Goal: Transaction & Acquisition: Purchase product/service

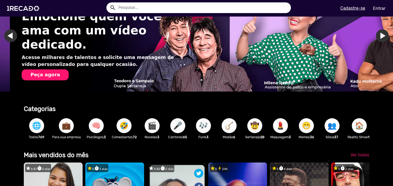
scroll to position [0, 777]
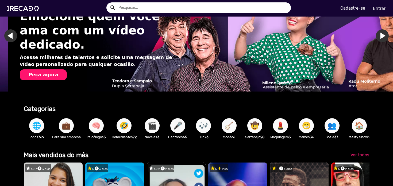
click at [122, 127] on span "🤣" at bounding box center [123, 125] width 9 height 15
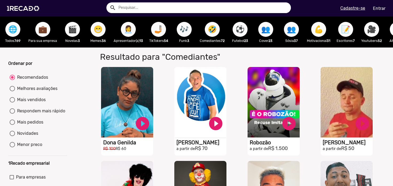
click at [161, 30] on span "🤳🏼" at bounding box center [158, 29] width 9 height 15
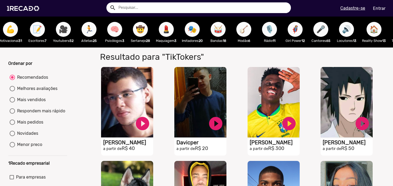
scroll to position [0, 309]
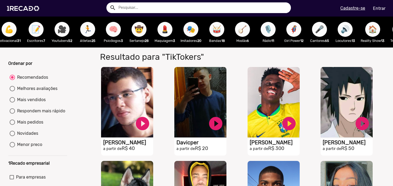
click at [320, 34] on span "🎤" at bounding box center [319, 29] width 9 height 15
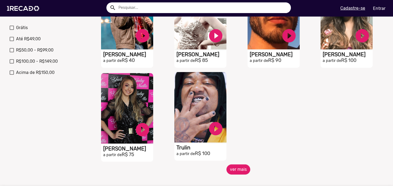
scroll to position [207, 0]
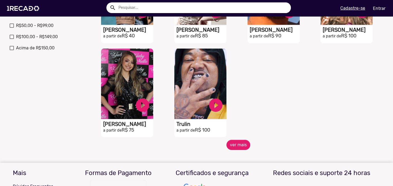
drag, startPoint x: 238, startPoint y: 155, endPoint x: 241, endPoint y: 146, distance: 9.6
click at [238, 155] on mat-sidenav-content "🌐 Todos 769 💼 Para sua empresa 🎬 Novelas 3 😁 Memes 36 👩‍💼 Apresentador(a) 13 🤳🏼…" at bounding box center [196, 93] width 393 height 186
click at [240, 149] on button "ver mais" at bounding box center [238, 145] width 24 height 10
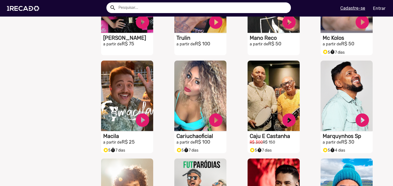
scroll to position [300, 0]
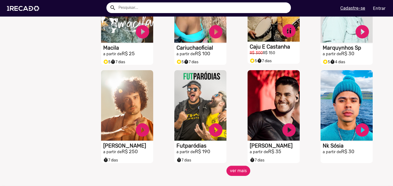
scroll to position [382, 0]
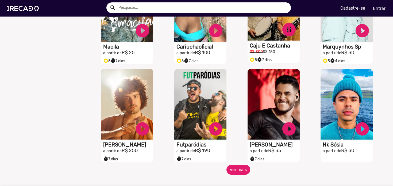
click at [236, 173] on button "ver mais" at bounding box center [238, 170] width 24 height 10
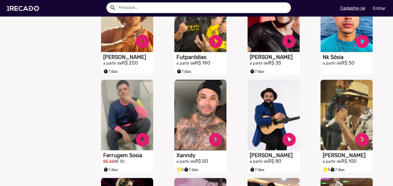
scroll to position [485, 0]
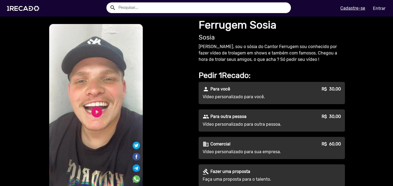
click at [235, 93] on div "person Para você R$ 30,00 Vídeo personalizado para você." at bounding box center [271, 93] width 146 height 22
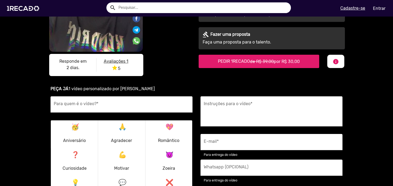
scroll to position [139, 0]
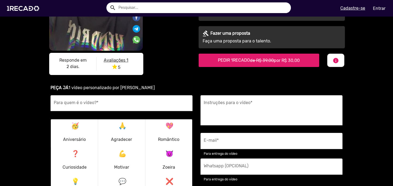
click at [82, 101] on div "Para quem é o vídeo? *" at bounding box center [121, 103] width 135 height 16
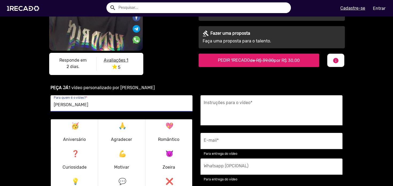
type input "[PERSON_NAME]"
click at [78, 127] on p "🥳 Aniversário" at bounding box center [74, 133] width 23 height 26
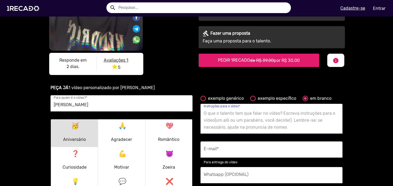
click at [259, 118] on textarea "Instruções para o vídeo *" at bounding box center [271, 121] width 135 height 22
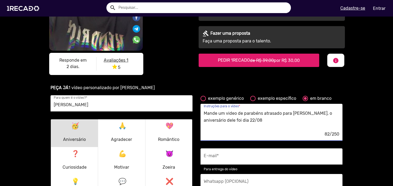
click at [217, 121] on textarea "Mande um video de parabéns atrasado para [PERSON_NAME], o aniversário dele foi …" at bounding box center [271, 121] width 135 height 22
click at [250, 126] on textarea "Mande um video de parabéns atrasado para [PERSON_NAME], o aniversário dele é ho…" at bounding box center [271, 121] width 135 height 22
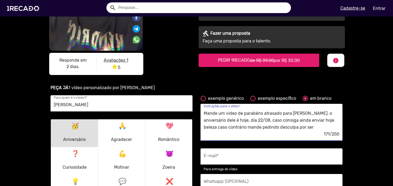
drag, startPoint x: 236, startPoint y: 127, endPoint x: 296, endPoint y: 127, distance: 60.1
click at [296, 127] on textarea "Mande um video de parabéns atrasado para [PERSON_NAME], o aniversário dele é ho…" at bounding box center [271, 121] width 135 height 22
drag, startPoint x: 244, startPoint y: 121, endPoint x: 294, endPoint y: 127, distance: 50.3
click at [294, 127] on textarea "Mande um video de parabéns atrasado para [PERSON_NAME], o aniversário dele é ho…" at bounding box center [271, 121] width 135 height 22
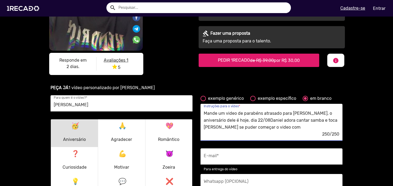
scroll to position [0, 0]
click at [270, 116] on textarea "Mande um video de parabéns atrasado para [PERSON_NAME], o aniversário dele é ho…" at bounding box center [271, 121] width 135 height 22
click at [255, 128] on textarea "Mande um video de parabéns para [PERSON_NAME], o aniversário dele é hoje, dia 2…" at bounding box center [271, 121] width 135 height 22
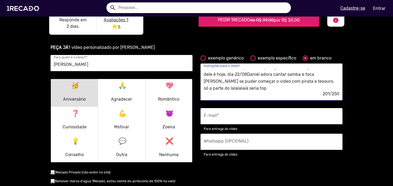
scroll to position [180, 0]
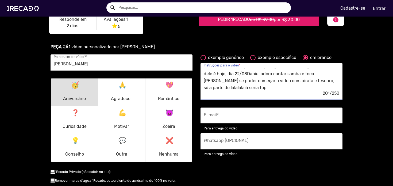
type textarea "Mande um video de parabéns para [PERSON_NAME], o aniversário dele é hoje, dia 2…"
click at [253, 116] on input "E-mail *" at bounding box center [271, 117] width 135 height 7
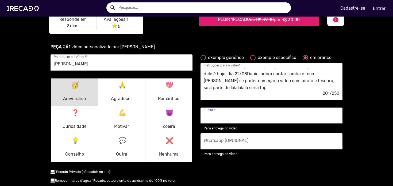
type input "[PERSON_NAME][EMAIL_ADDRESS][DOMAIN_NAME]"
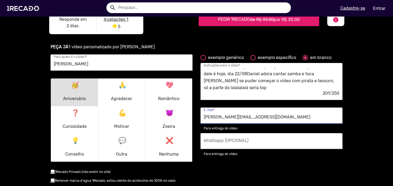
click at [248, 144] on input "Whatsapp (OPCIONAL)" at bounding box center [271, 142] width 135 height 7
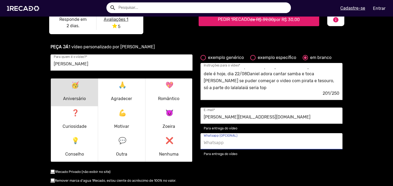
click at [248, 158] on div "exemplo genérico exemplo específico em branco Mande um video de parabéns para […" at bounding box center [271, 127] width 150 height 146
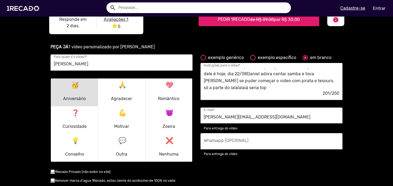
click at [242, 117] on input "[PERSON_NAME][EMAIL_ADDRESS][DOMAIN_NAME]" at bounding box center [271, 117] width 135 height 7
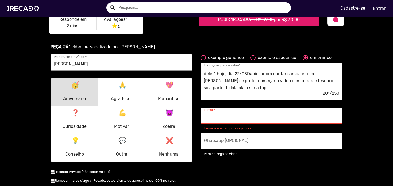
paste input "[PHONE_NUMBER]"
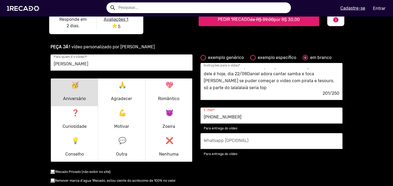
type input "[PHONE_NUMBER]"
click at [239, 142] on input "Whatsapp (OPCIONAL)" at bounding box center [271, 142] width 135 height 7
paste input "[PHONE_NUMBER]"
type input "[PHONE_NUMBER]"
drag, startPoint x: 241, startPoint y: 118, endPoint x: 173, endPoint y: 119, distance: 67.8
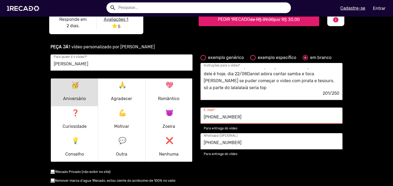
click at [188, 114] on div "[PERSON_NAME] Para quem é o vídeo? * 🥳 Aniversário 🙏 Agradecer 💖 Romântico ❓ Cu…" at bounding box center [196, 127] width 300 height 146
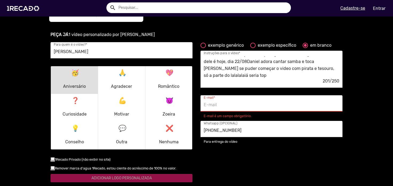
scroll to position [205, 0]
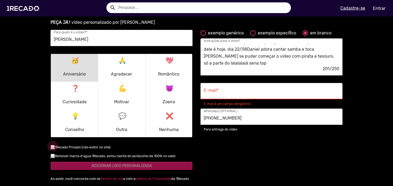
click at [50, 147] on div at bounding box center [52, 146] width 4 height 4
click at [52, 149] on input "checkbox" at bounding box center [52, 149] width 0 height 0
checkbox input "true"
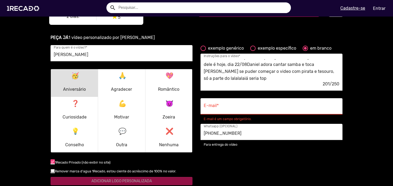
scroll to position [187, 0]
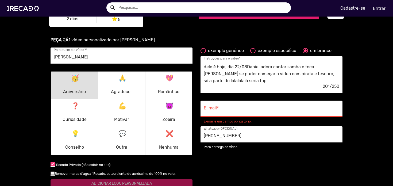
click at [230, 107] on input "E-mail *" at bounding box center [271, 110] width 135 height 7
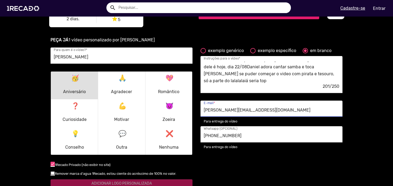
click at [243, 111] on input "[PERSON_NAME][EMAIL_ADDRESS][DOMAIN_NAME]" at bounding box center [271, 110] width 135 height 7
click at [244, 111] on input "[PERSON_NAME][EMAIL_ADDRESS][DOMAIN_NAME]" at bounding box center [271, 110] width 135 height 7
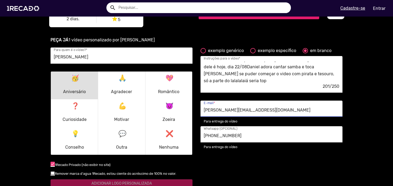
type input "[PERSON_NAME][EMAIL_ADDRESS][DOMAIN_NAME]"
click at [233, 67] on textarea "Mande um video de parabéns para [PERSON_NAME], o aniversário dele é hoje, dia 2…" at bounding box center [271, 73] width 135 height 22
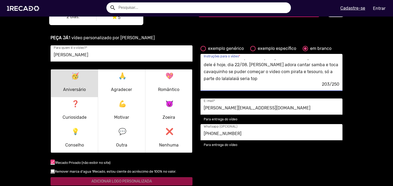
scroll to position [190, 0]
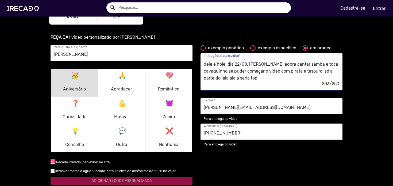
type textarea "Mande um video de parabéns para [PERSON_NAME], o aniversário dele é hoje, dia 2…"
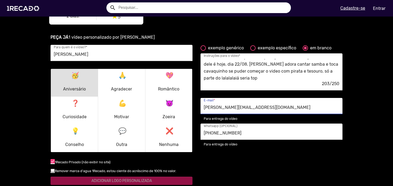
click at [262, 108] on input "[PERSON_NAME][EMAIL_ADDRESS][DOMAIN_NAME]" at bounding box center [271, 107] width 135 height 7
type input "[PERSON_NAME][EMAIL_ADDRESS][DOMAIN_NAME]"
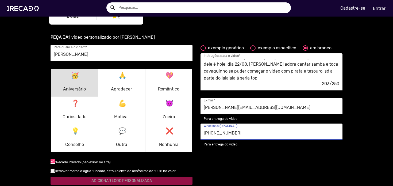
drag, startPoint x: 231, startPoint y: 132, endPoint x: 196, endPoint y: 131, distance: 35.5
click at [196, 131] on div "[PHONE_NUMBER] Whatsapp (OPCIONAL) Para entrega do vídeo" at bounding box center [271, 136] width 150 height 24
paste input "tel"
drag, startPoint x: 203, startPoint y: 133, endPoint x: 247, endPoint y: 135, distance: 43.8
click at [249, 134] on input "[PHONE_NUMBER]" at bounding box center [271, 133] width 135 height 7
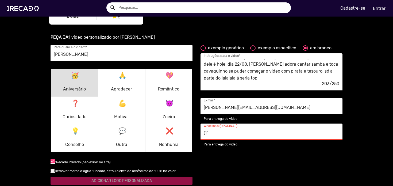
paste input ")95202-0740"
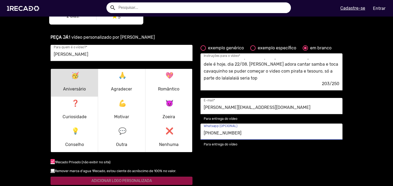
type input "[PHONE_NUMBER]"
click at [239, 161] on div "exemplo genérico exemplo específico em branco Mande um video de parabéns para […" at bounding box center [271, 118] width 150 height 146
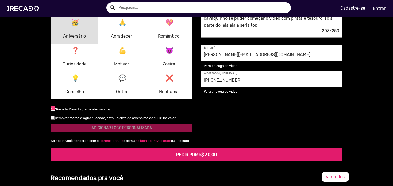
scroll to position [251, 0]
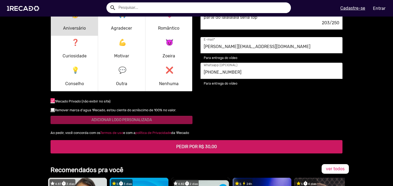
click at [196, 151] on button "PEDIR POR R$ 30,00" at bounding box center [196, 146] width 292 height 13
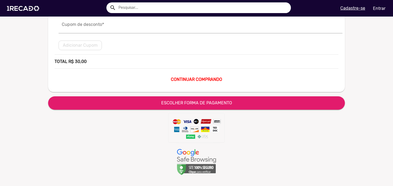
scroll to position [102, 0]
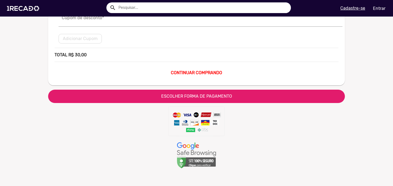
click at [198, 99] on span "ESCOLHER FORMA DE PAGAMENTO" at bounding box center [196, 96] width 71 height 5
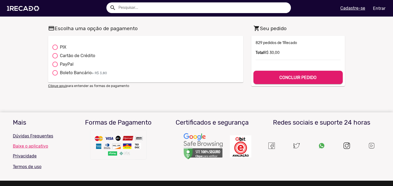
click at [54, 56] on div at bounding box center [54, 55] width 5 height 5
click at [55, 58] on input "Cartão de Crédito" at bounding box center [55, 58] width 0 height 0
radio input "true"
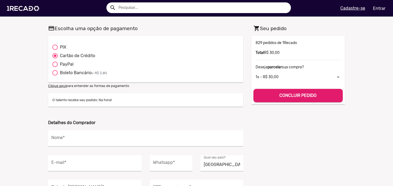
click at [53, 46] on div at bounding box center [54, 47] width 5 height 5
click at [55, 50] on input "PIX" at bounding box center [55, 50] width 0 height 0
radio input "true"
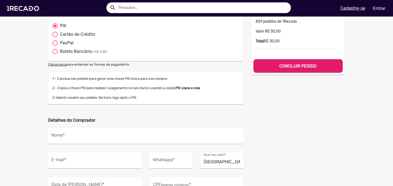
scroll to position [29, 0]
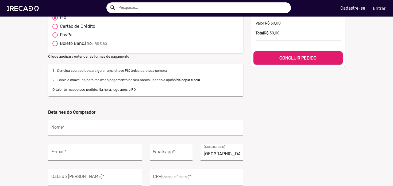
click at [86, 127] on input "Nome *" at bounding box center [145, 129] width 189 height 7
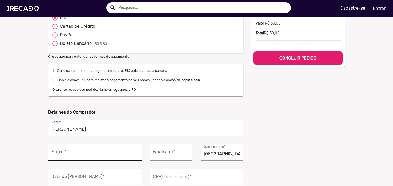
type input "[PERSON_NAME]"
click at [81, 151] on input "E-mail *" at bounding box center [94, 154] width 87 height 7
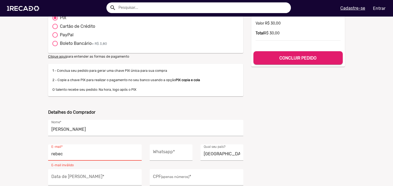
type input "[PERSON_NAME][EMAIL_ADDRESS][DOMAIN_NAME]"
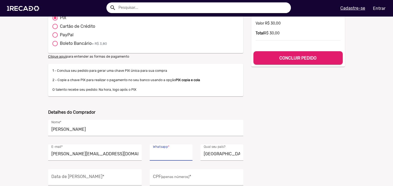
click at [166, 155] on input "Whatsapp *" at bounding box center [171, 154] width 36 height 7
type input "[PHONE_NUMBER]"
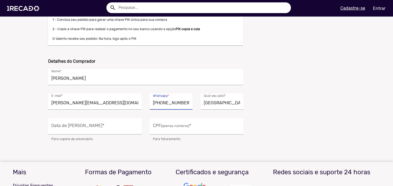
scroll to position [87, 0]
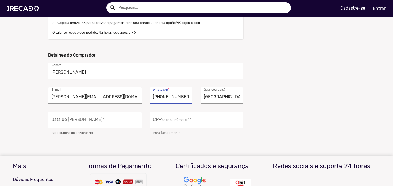
click at [99, 119] on input "Data de Nascimento *" at bounding box center [94, 121] width 87 height 7
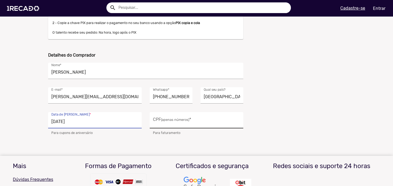
type input "[DATE]"
click at [189, 124] on input "CPF (apenas números) *" at bounding box center [196, 121] width 87 height 7
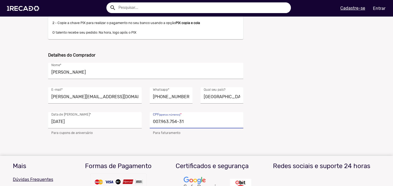
drag, startPoint x: 166, startPoint y: 120, endPoint x: 157, endPoint y: 121, distance: 8.6
click at [159, 120] on input "007.963.754-31" at bounding box center [196, 121] width 87 height 7
type input "007.963.654-31"
click at [294, 122] on div "shopping_cart Seu pedido 3000 829 pedidos de 1Recado Valor R$ 30,00 Total R$ 30…" at bounding box center [297, 36] width 101 height 200
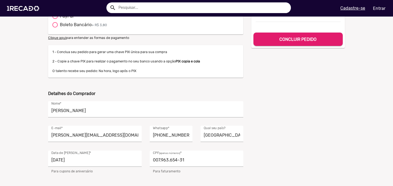
scroll to position [0, 0]
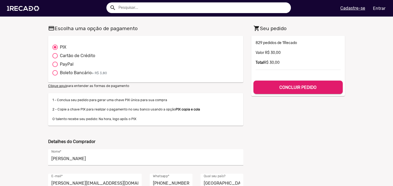
click at [297, 88] on b "CONCLUIR PEDIDO" at bounding box center [297, 87] width 37 height 5
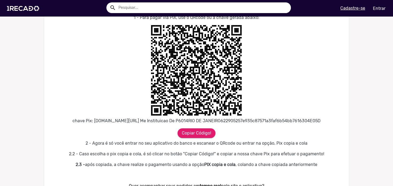
scroll to position [193, 0]
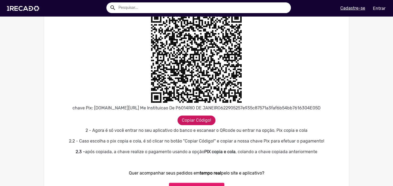
click at [191, 123] on span "Copiar Código!" at bounding box center [196, 120] width 29 height 5
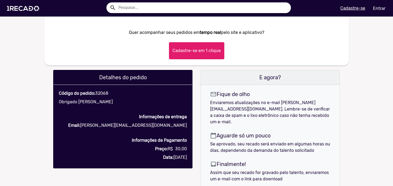
scroll to position [298, 0]
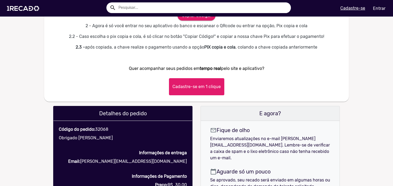
click at [201, 95] on button "Cadastre-se em 1 clique" at bounding box center [196, 86] width 55 height 17
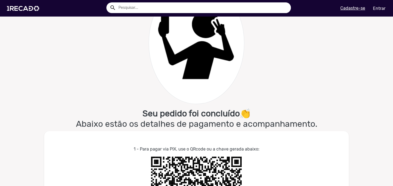
scroll to position [50, 0]
